Goal: Navigation & Orientation: Find specific page/section

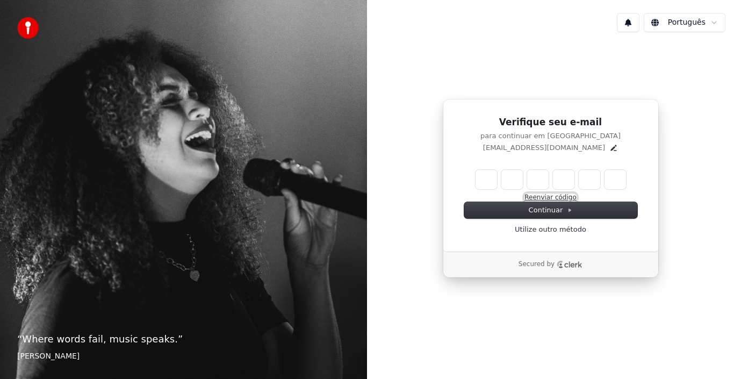
click at [532, 197] on button "Reenviar código" at bounding box center [550, 197] width 52 height 9
click at [487, 177] on input "Enter verification code" at bounding box center [561, 179] width 172 height 19
type input "******"
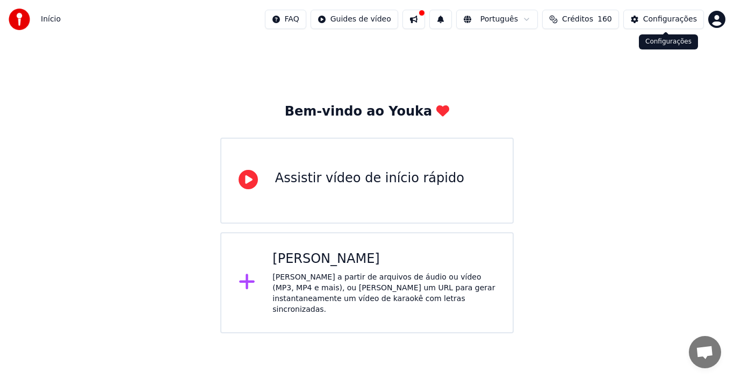
click at [657, 23] on div "Configurações" at bounding box center [670, 19] width 54 height 11
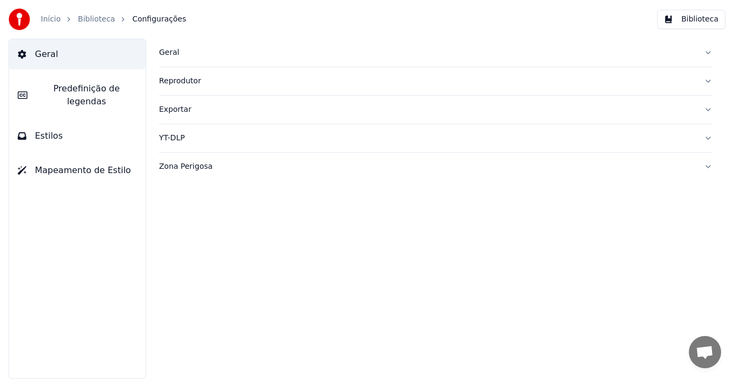
click at [48, 18] on link "Início" at bounding box center [51, 19] width 20 height 11
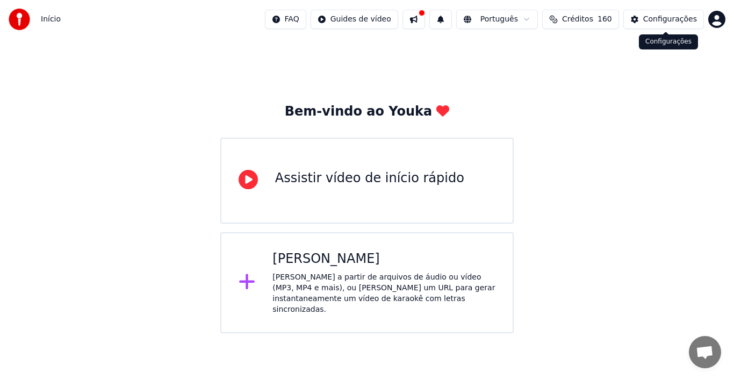
click at [683, 17] on div "Configurações" at bounding box center [670, 19] width 54 height 11
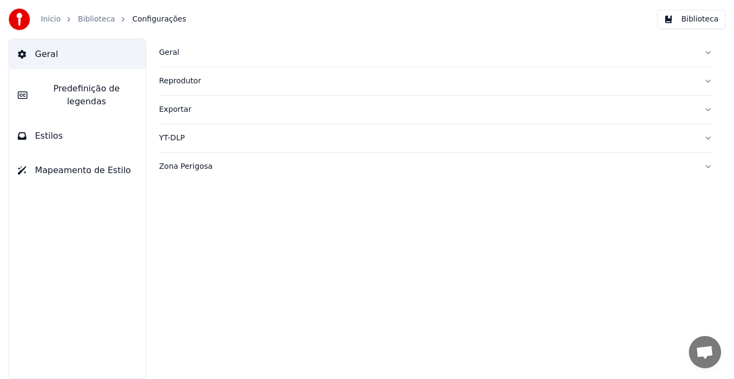
click at [86, 20] on link "Biblioteca" at bounding box center [96, 19] width 37 height 11
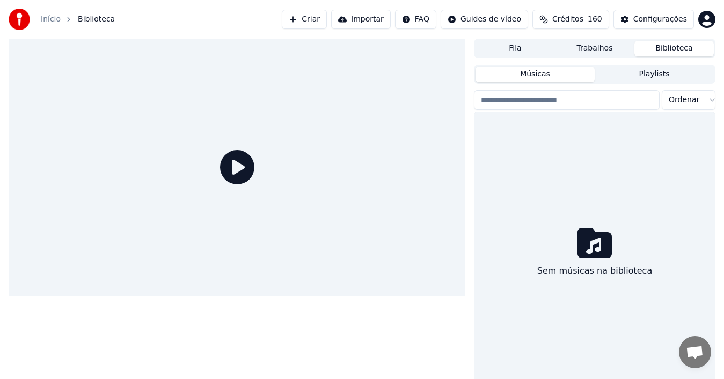
click at [670, 52] on button "Biblioteca" at bounding box center [674, 49] width 79 height 16
click at [663, 67] on button "Playlists" at bounding box center [654, 75] width 119 height 16
click at [559, 74] on button "Músicas" at bounding box center [535, 75] width 119 height 16
click at [676, 54] on button "Biblioteca" at bounding box center [674, 49] width 79 height 16
